Goal: Task Accomplishment & Management: Manage account settings

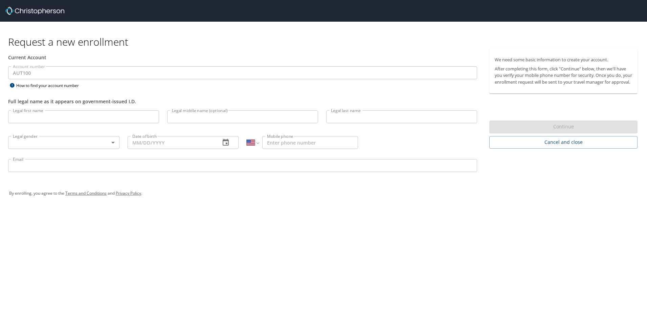
select select "US"
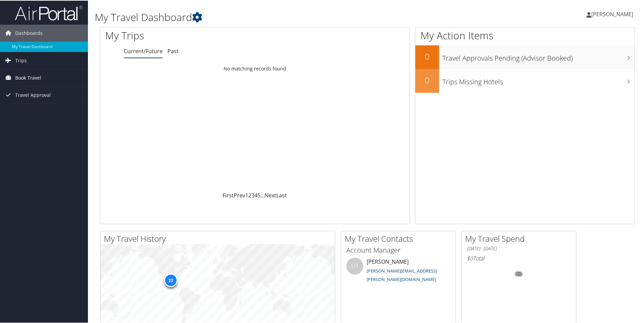
click at [24, 77] on span "Book Travel" at bounding box center [28, 77] width 26 height 17
click at [591, 12] on span "[PERSON_NAME]" at bounding box center [612, 13] width 42 height 7
click at [581, 61] on link "View Travel Profile" at bounding box center [594, 60] width 75 height 12
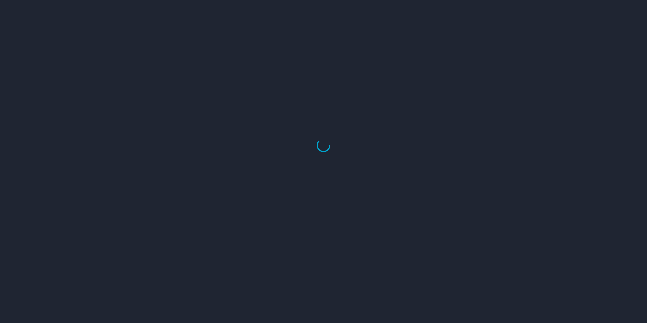
select select "US"
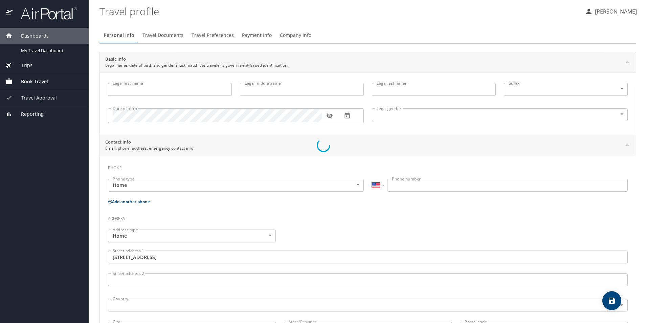
type input "[DEMOGRAPHIC_DATA]"
type input "Guadalupe"
type input "Gonzalez Sotelo"
type input "Male"
type input "Laura"
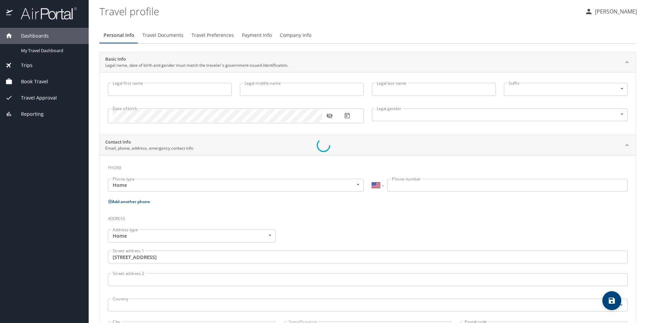
type input "Alvarado"
select select "MX"
type input "868 125 0844"
type input "lcalvarado@edcoatlicue.com.mx"
type input "Mexico"
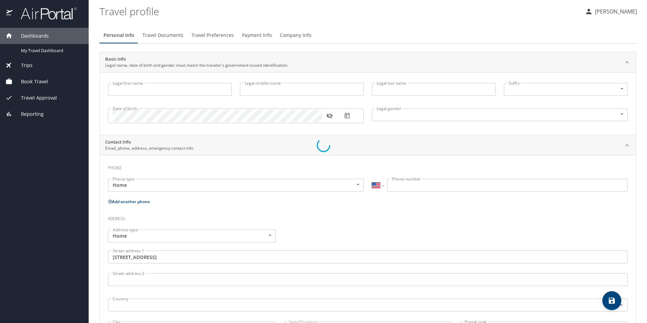
type input "Mexico"
select select "MX"
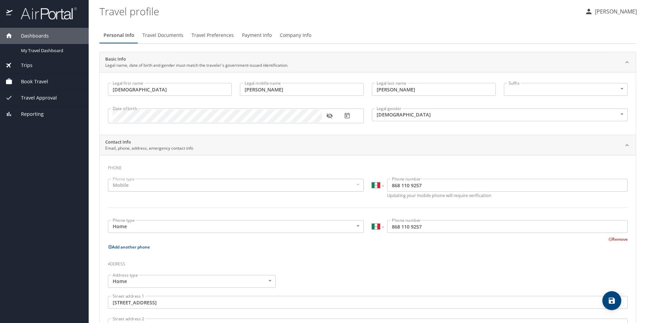
click at [328, 116] on icon "button" at bounding box center [329, 115] width 7 height 7
click at [168, 38] on span "Travel Documents" at bounding box center [162, 35] width 41 height 8
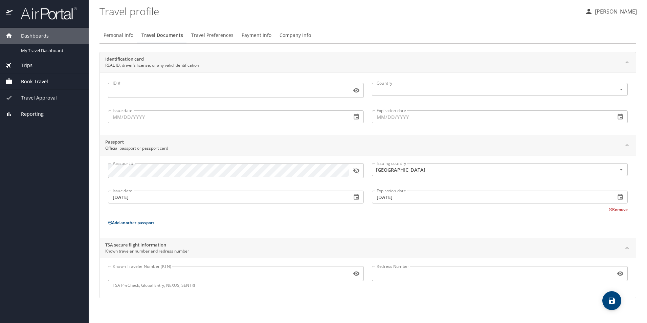
click at [352, 169] on button "button" at bounding box center [356, 170] width 15 height 15
click at [216, 34] on span "Travel Preferences" at bounding box center [212, 35] width 42 height 8
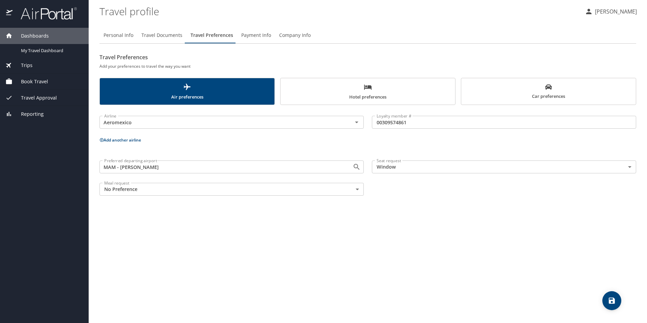
click at [389, 92] on span "Hotel preferences" at bounding box center [368, 92] width 166 height 18
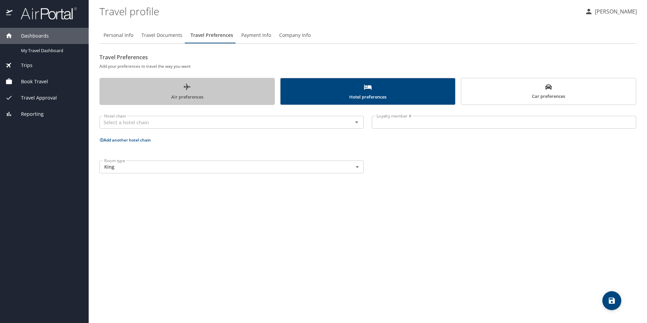
click at [179, 90] on span "Air preferences" at bounding box center [187, 92] width 166 height 18
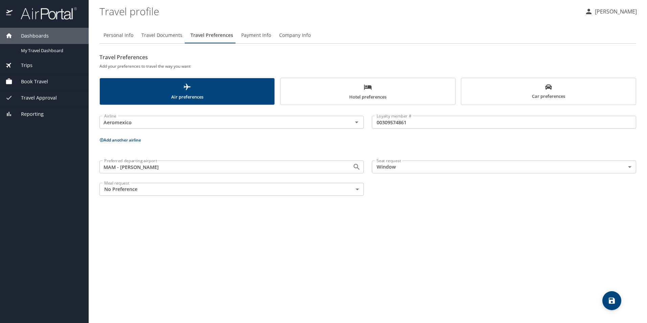
click at [114, 138] on button "Add another airline" at bounding box center [120, 140] width 42 height 6
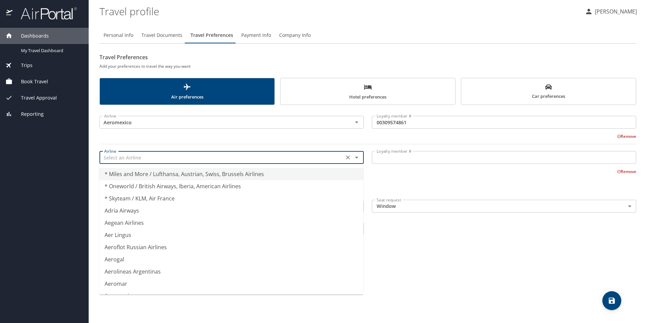
click at [120, 158] on input "text" at bounding box center [221, 157] width 240 height 9
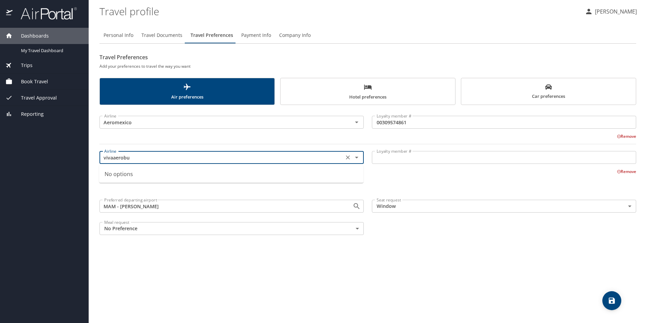
type input "vivaaerobus"
drag, startPoint x: 136, startPoint y: 159, endPoint x: 80, endPoint y: 161, distance: 56.9
click at [80, 161] on div "Dashboards My Travel Dashboard Trips Current / Future Trips Past Trips Trips Mi…" at bounding box center [323, 161] width 647 height 323
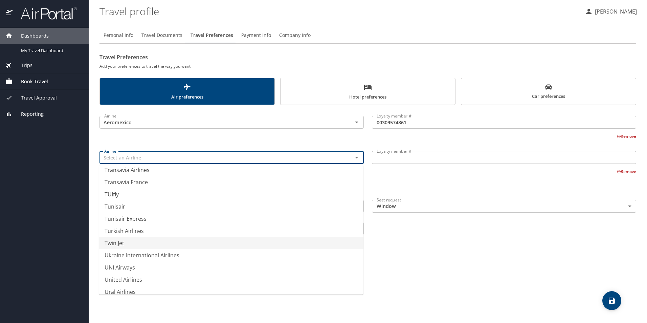
scroll to position [5000, 0]
type input "Tunisair"
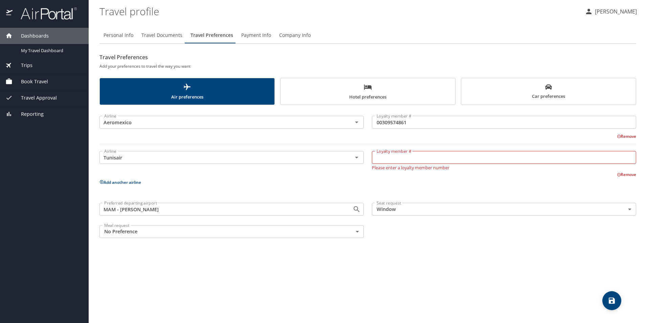
click at [437, 235] on div "Preferred departing airport MAM - Matamoros Preferred departing airport Seat re…" at bounding box center [367, 220] width 545 height 43
click at [624, 135] on button "Remove" at bounding box center [626, 136] width 19 height 6
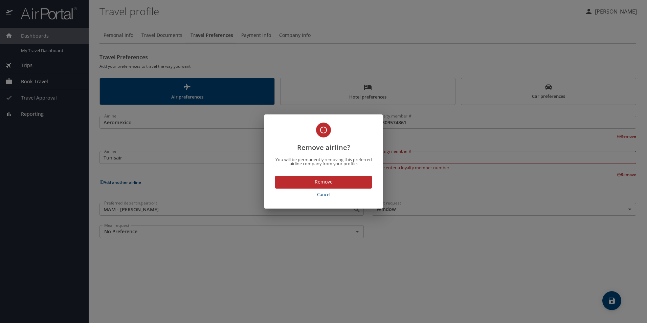
click at [317, 182] on span "Remove" at bounding box center [323, 182] width 86 height 8
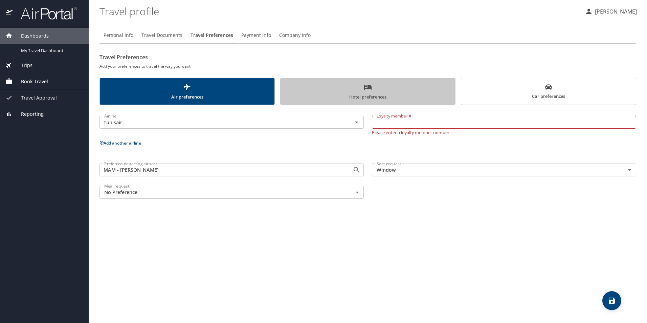
click at [357, 92] on span "Hotel preferences" at bounding box center [368, 92] width 166 height 18
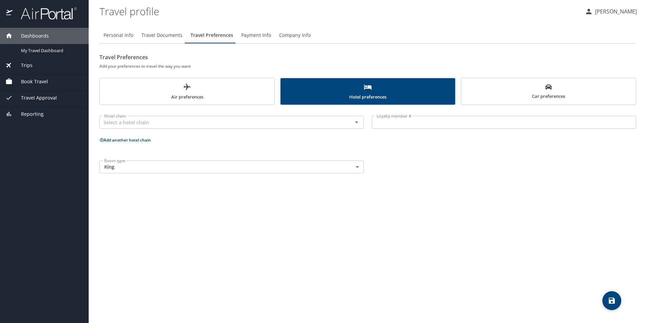
click at [404, 126] on input "Loyalty member #" at bounding box center [504, 122] width 264 height 13
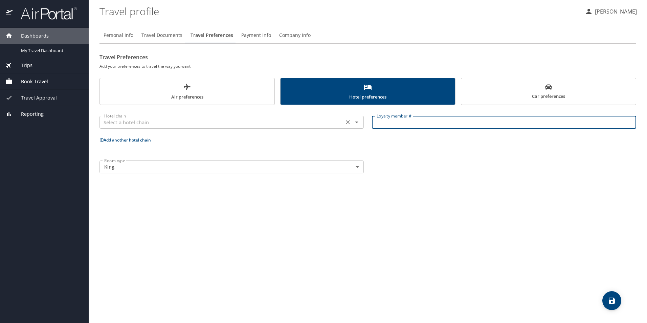
click at [133, 118] on input "text" at bounding box center [221, 122] width 240 height 9
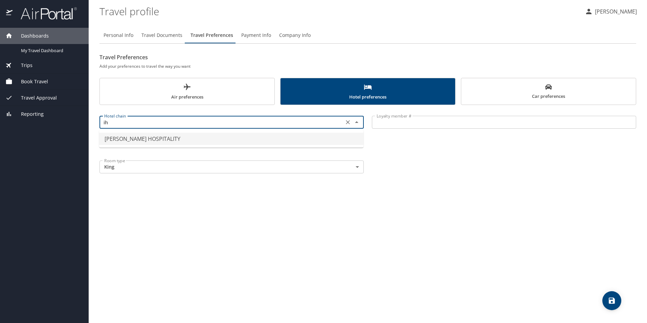
type input "i"
type input "I"
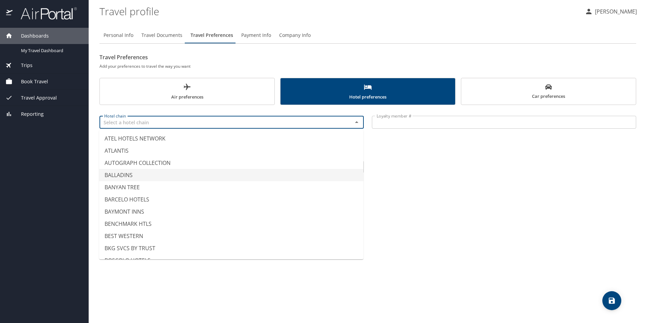
scroll to position [304, 0]
type input "BAYMONT INNS"
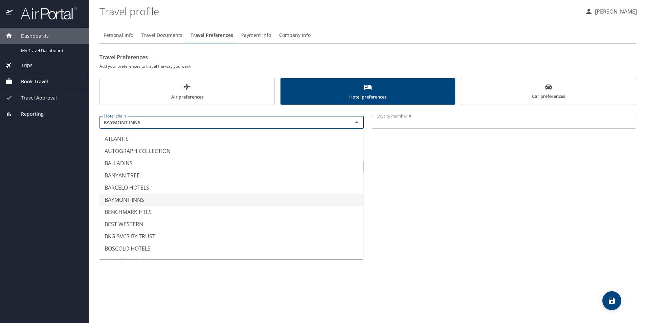
click at [454, 208] on div "Personal Info Travel Documents Travel Preferences Payment Info Company Info Tra…" at bounding box center [367, 172] width 537 height 301
